Goal: Answer question/provide support

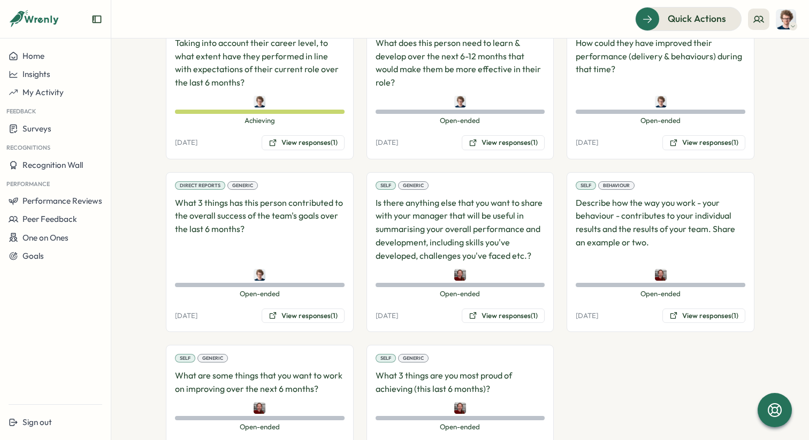
scroll to position [947, 0]
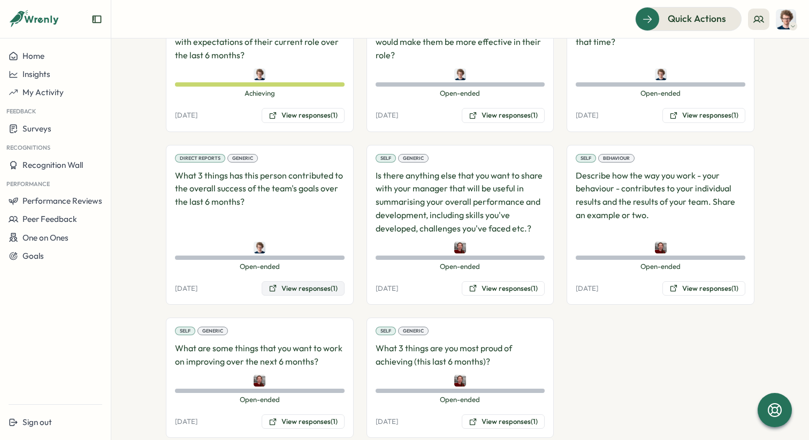
click at [310, 281] on button "View responses (1)" at bounding box center [303, 288] width 83 height 15
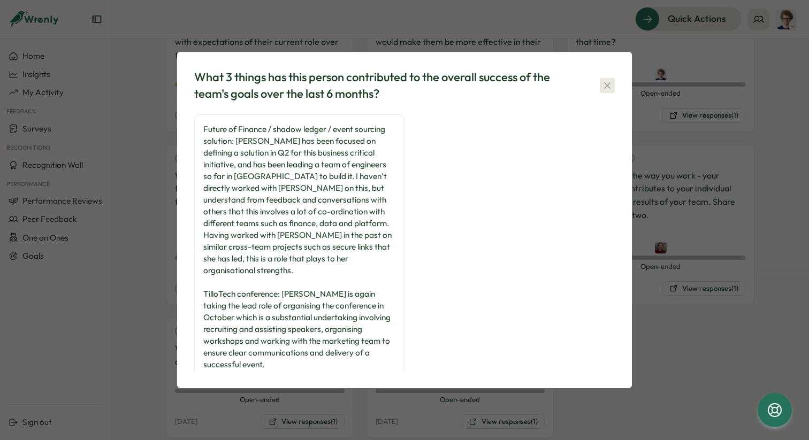
click at [607, 84] on icon "button" at bounding box center [607, 85] width 11 height 11
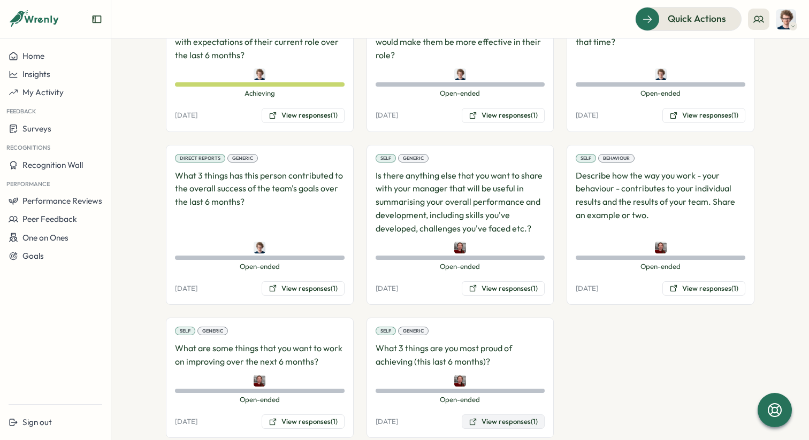
click at [500, 415] on button "View responses (1)" at bounding box center [503, 422] width 83 height 15
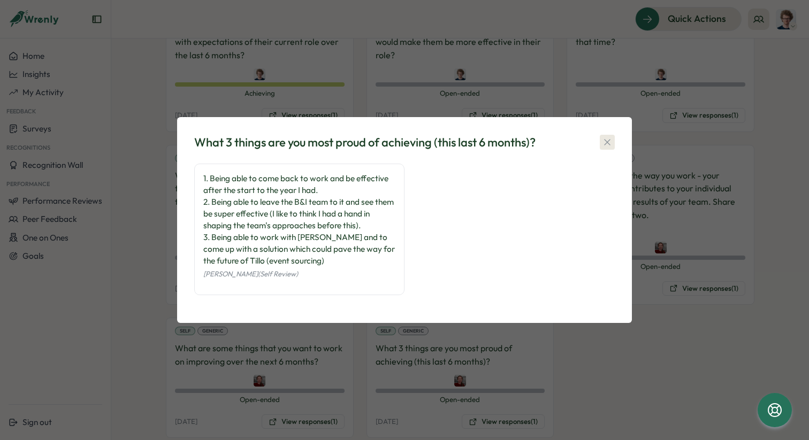
click at [608, 143] on icon "button" at bounding box center [607, 142] width 11 height 11
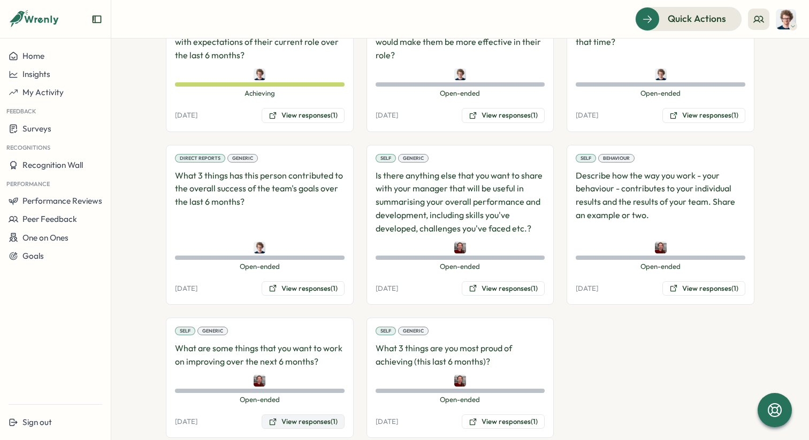
click at [304, 415] on button "View responses (1)" at bounding box center [303, 422] width 83 height 15
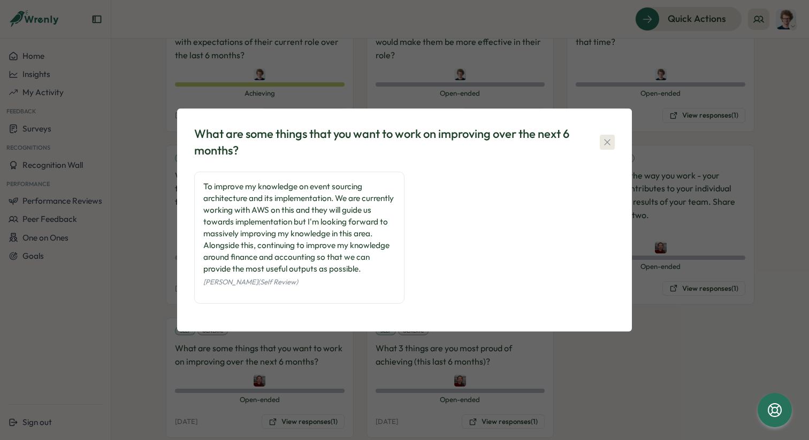
click at [608, 144] on icon "button" at bounding box center [607, 142] width 11 height 11
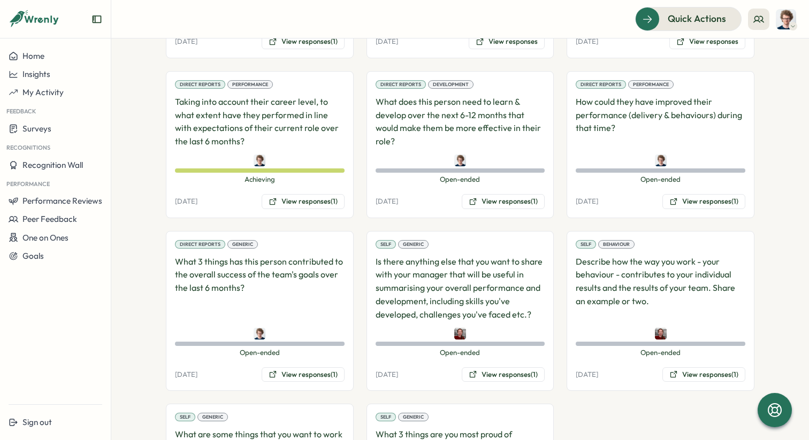
scroll to position [860, 0]
click at [519, 195] on button "View responses (1)" at bounding box center [503, 202] width 83 height 15
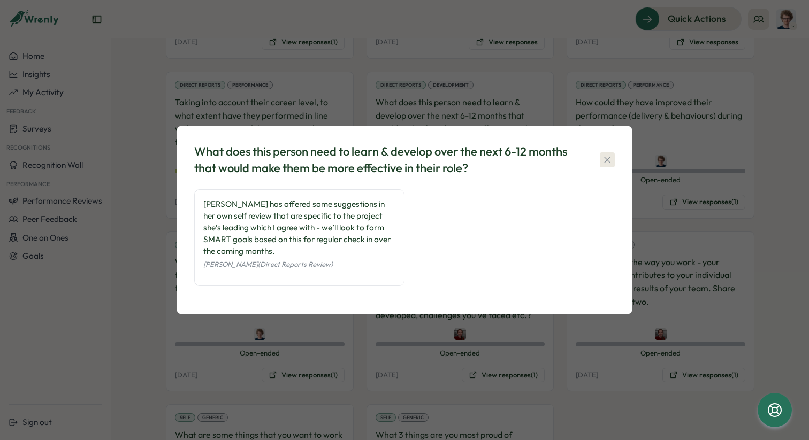
click at [606, 157] on icon "button" at bounding box center [607, 160] width 11 height 11
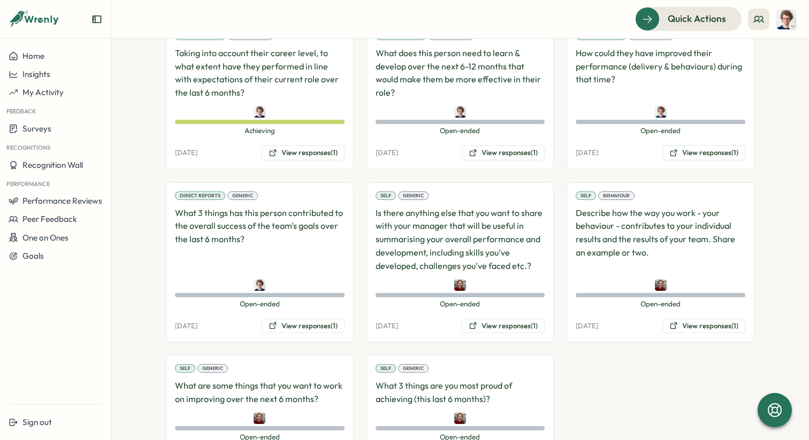
scroll to position [947, 0]
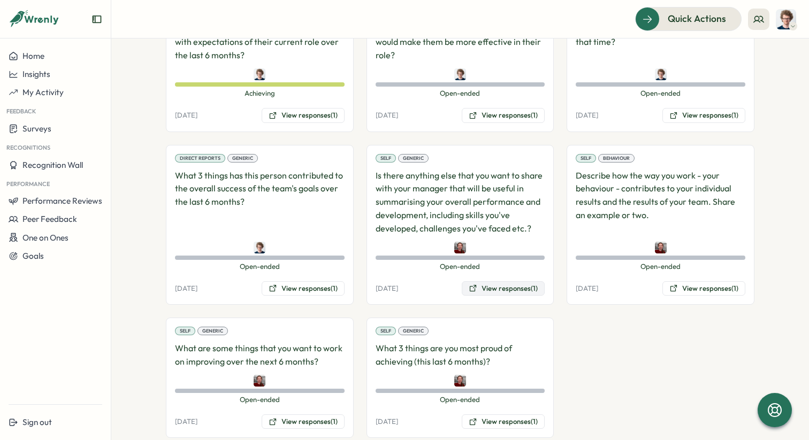
click at [500, 281] on button "View responses (1)" at bounding box center [503, 288] width 83 height 15
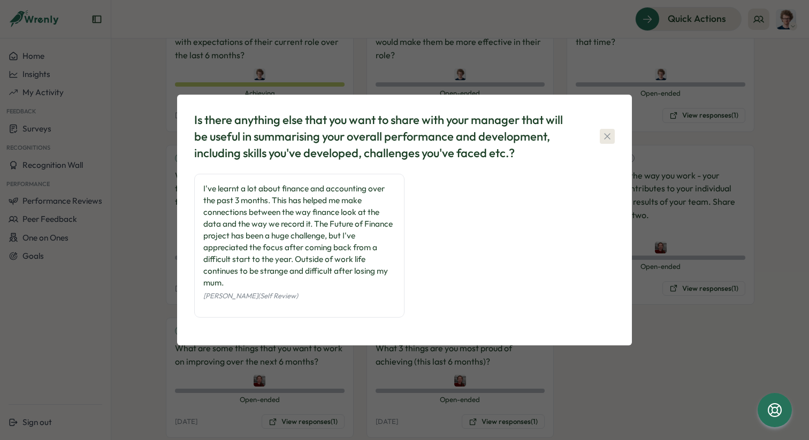
click at [606, 134] on icon "button" at bounding box center [607, 136] width 11 height 11
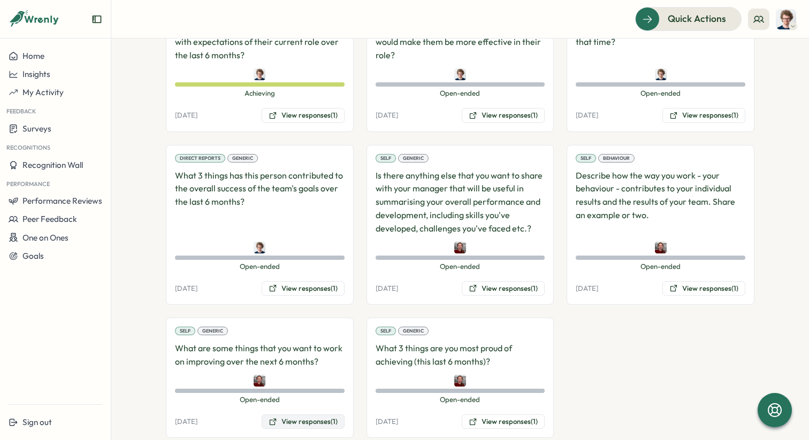
click at [291, 415] on button "View responses (1)" at bounding box center [303, 422] width 83 height 15
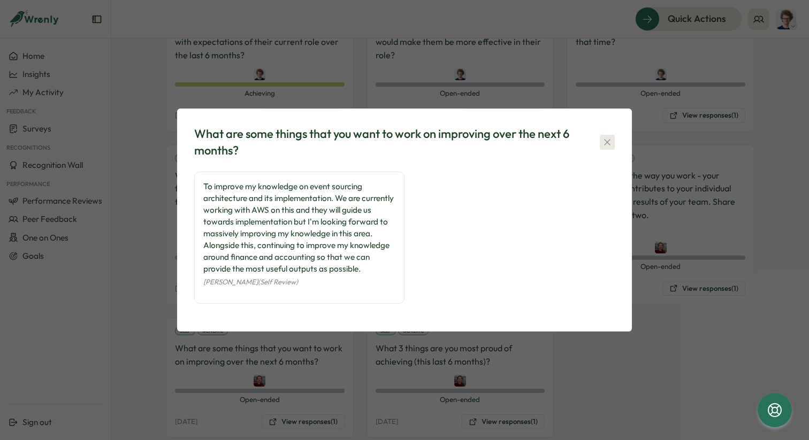
click at [609, 144] on icon "button" at bounding box center [607, 142] width 6 height 6
